Goal: Task Accomplishment & Management: Manage account settings

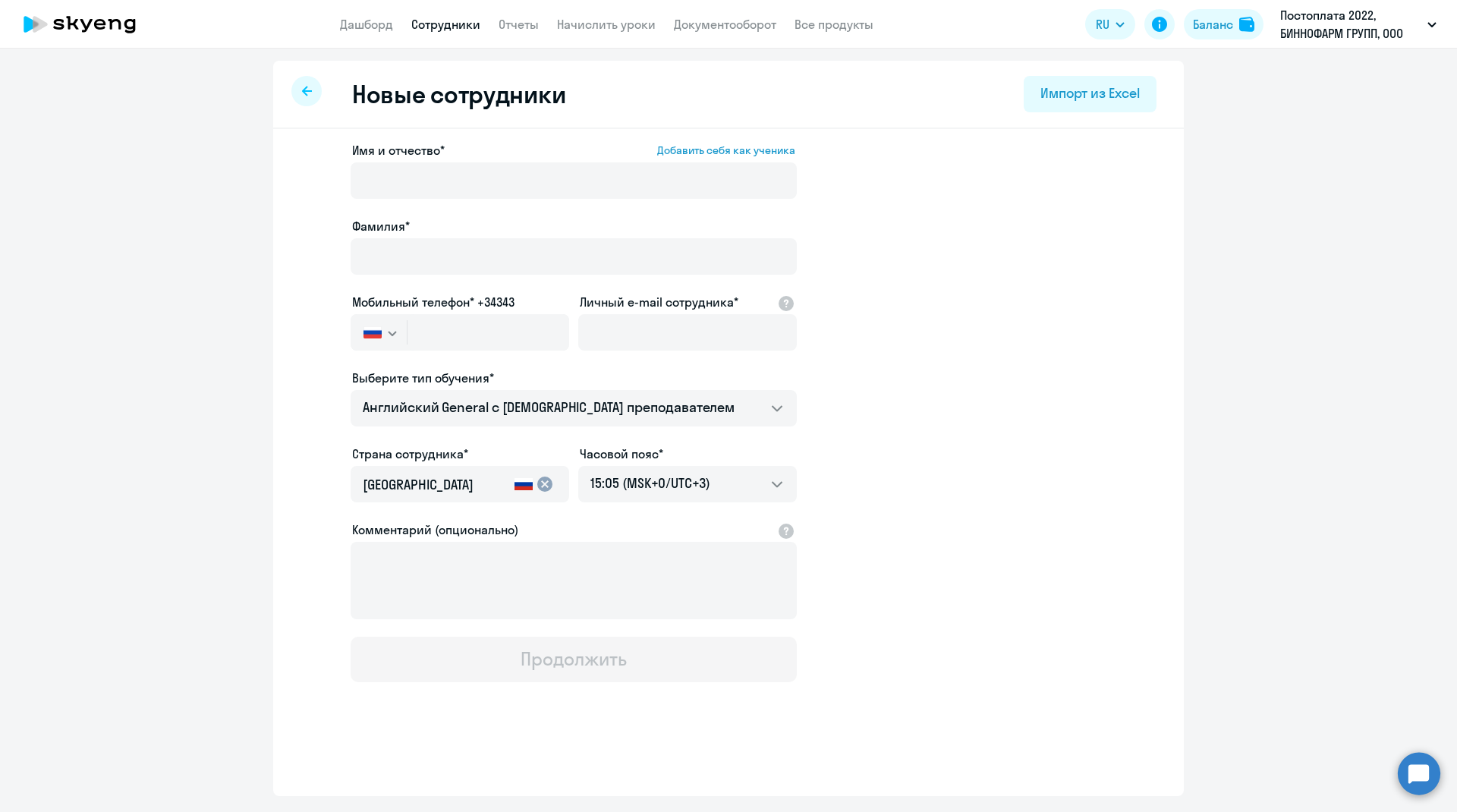
select select "english_adult_not_native_speaker"
select select "3"
click at [594, 23] on link "Начислить уроки" at bounding box center [606, 24] width 99 height 15
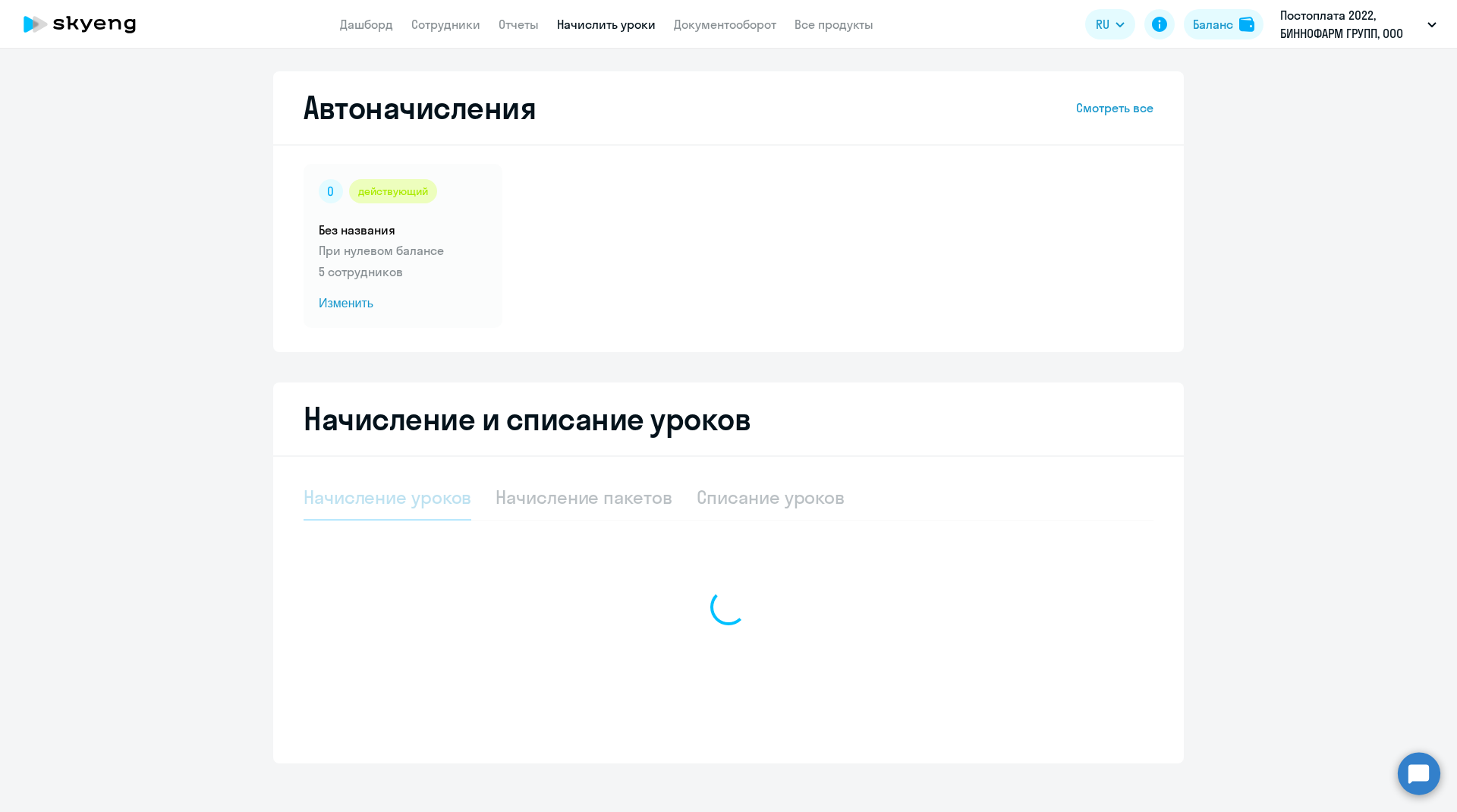
select select "10"
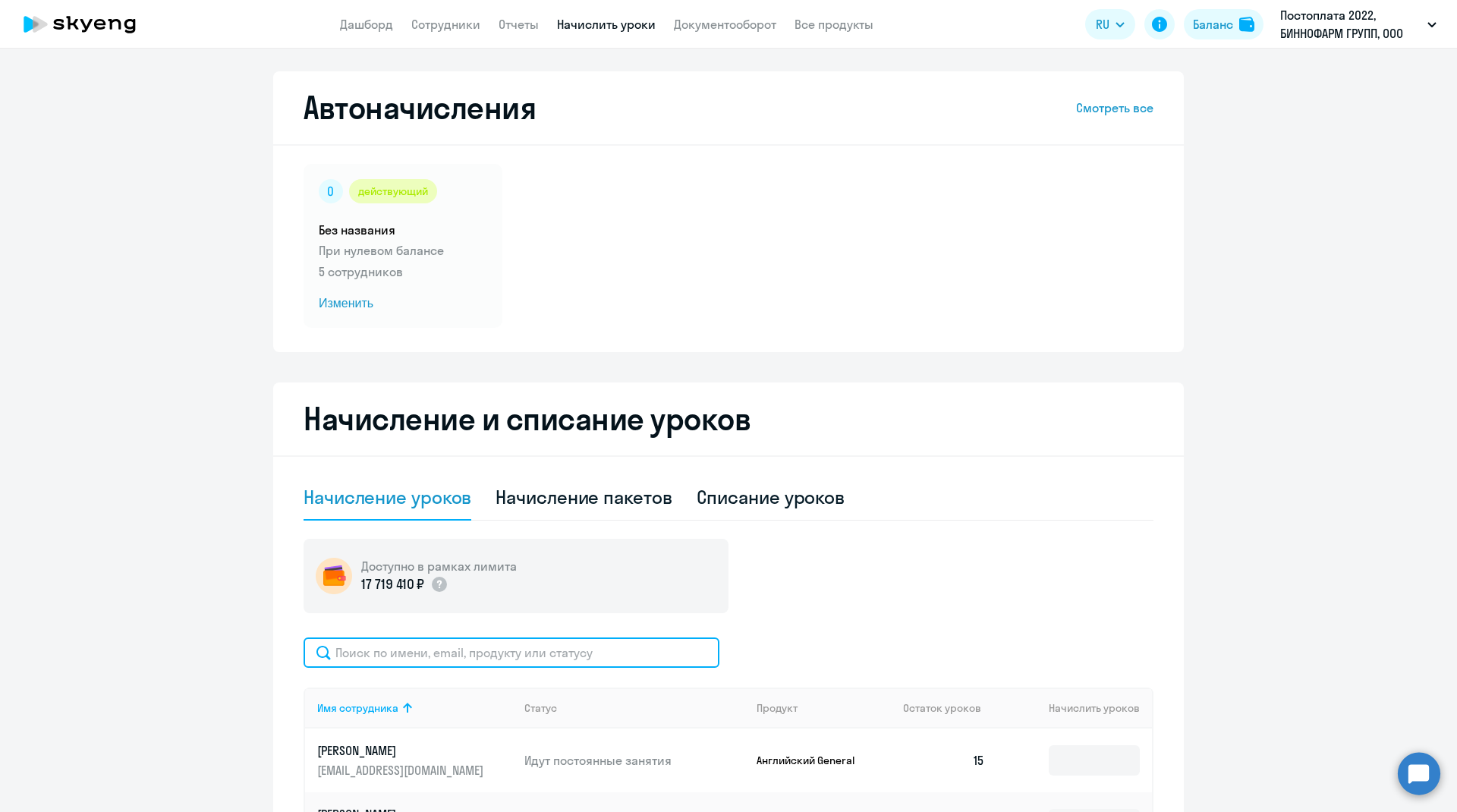
click at [391, 646] on input "text" at bounding box center [512, 653] width 416 height 31
type input "могуч"
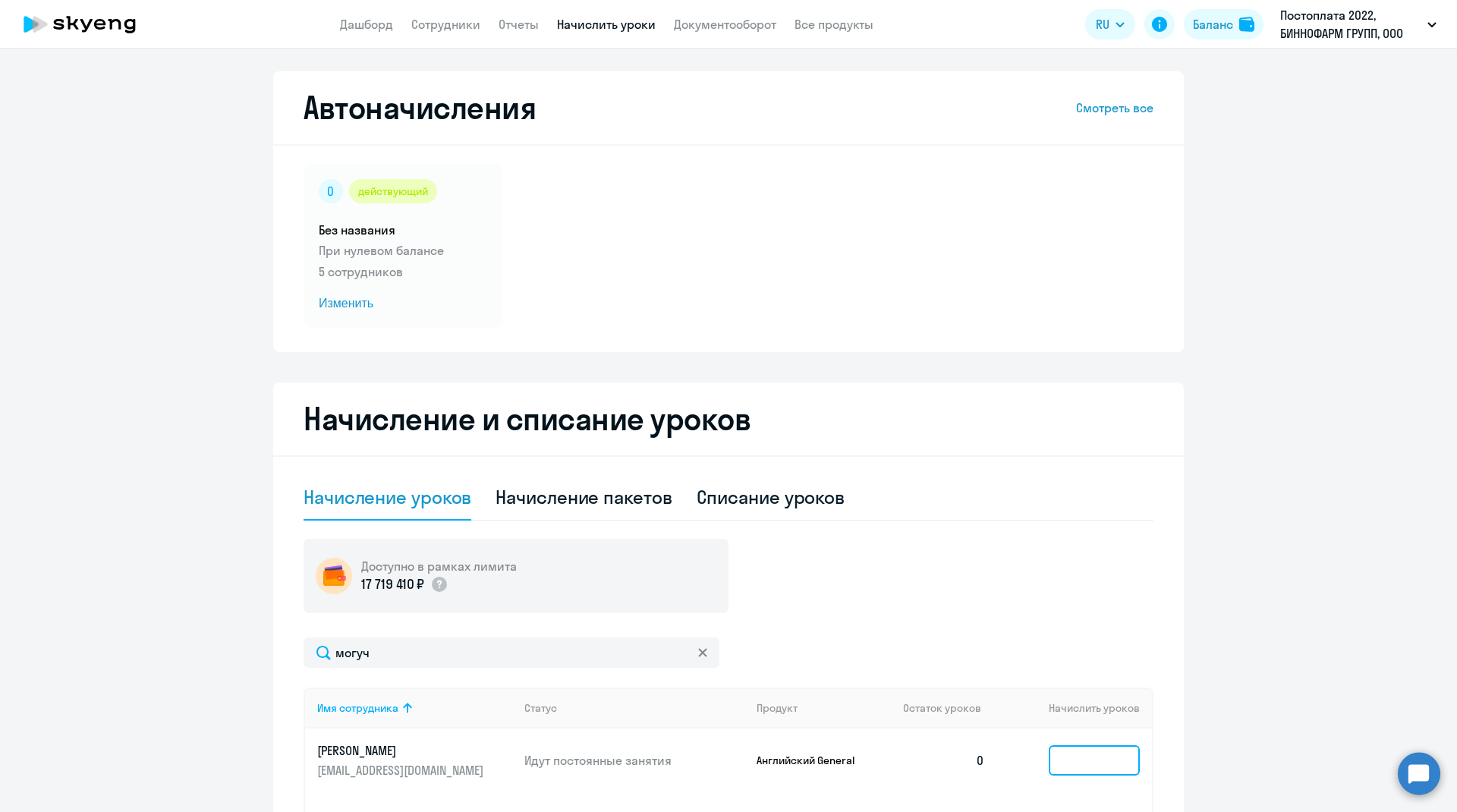
click at [1080, 768] on input at bounding box center [1094, 760] width 91 height 31
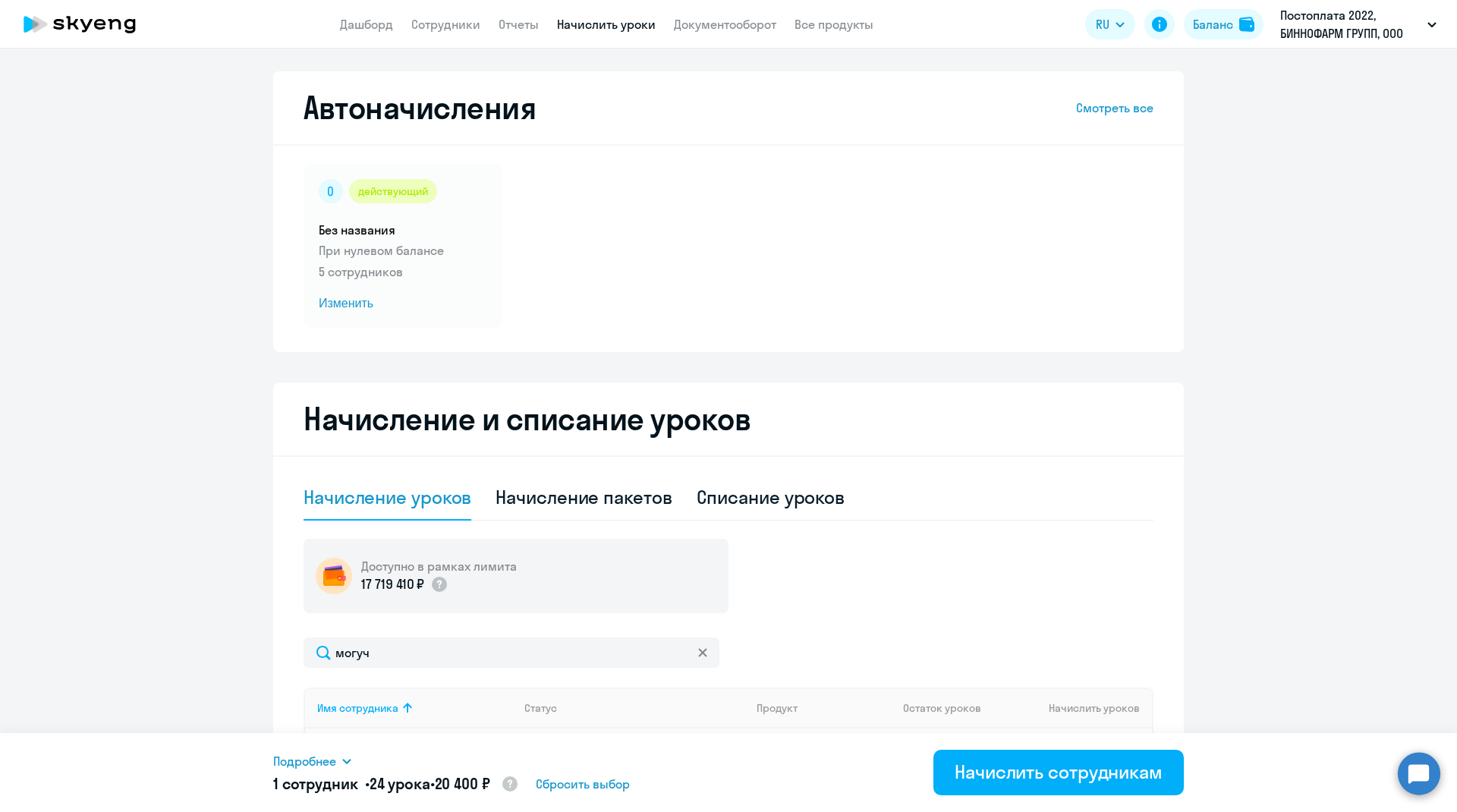
type input "24"
click at [1080, 768] on div "Начислить сотрудникам" at bounding box center [1059, 772] width 208 height 24
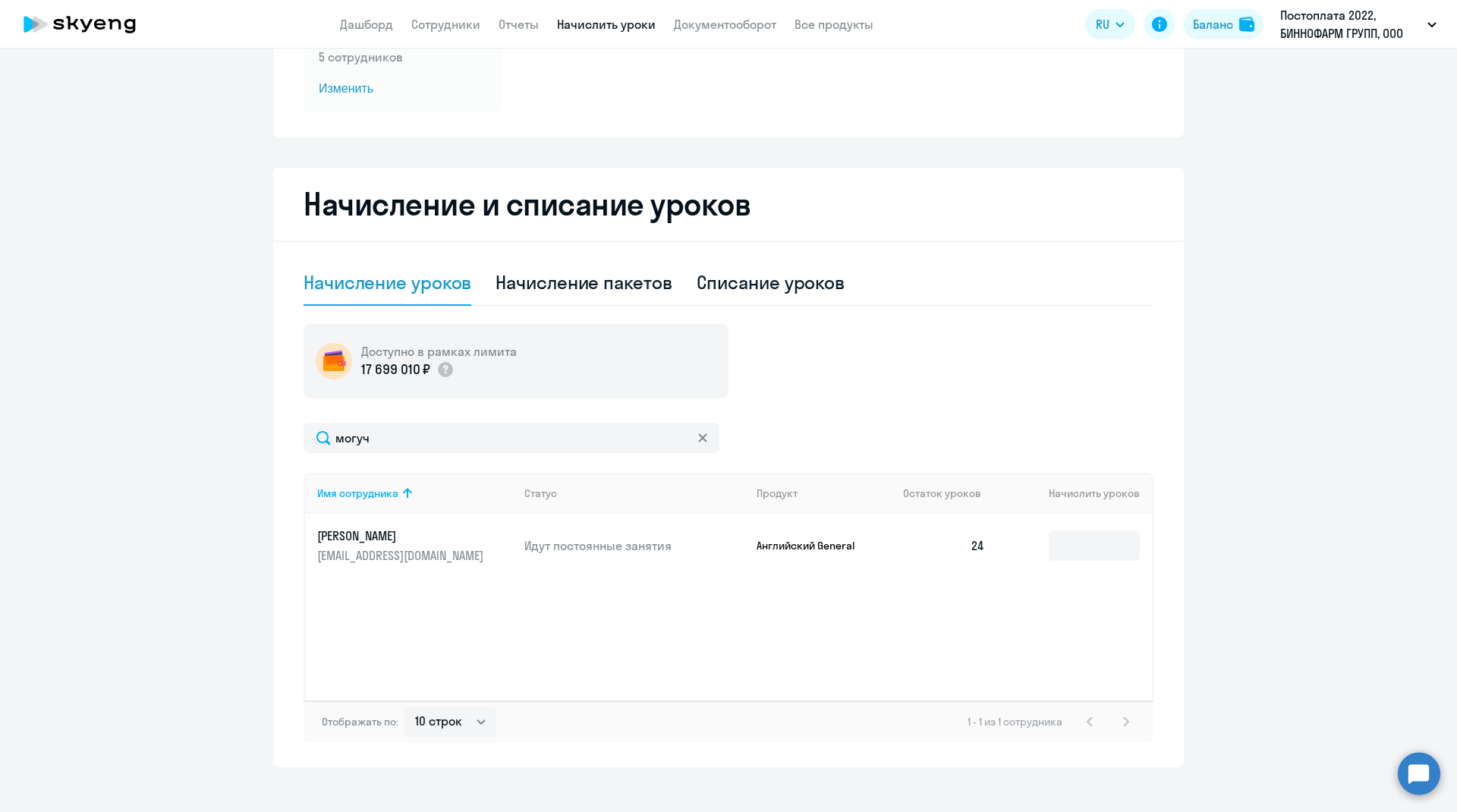
scroll to position [231, 0]
